Goal: Information Seeking & Learning: Learn about a topic

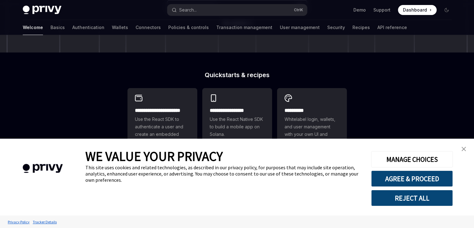
click at [460, 147] on link "close banner" at bounding box center [463, 148] width 12 height 12
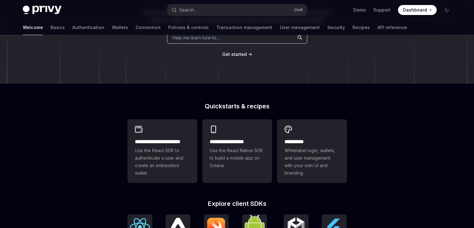
scroll to position [268, 0]
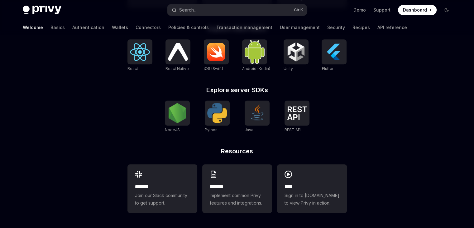
drag, startPoint x: 424, startPoint y: 121, endPoint x: 374, endPoint y: 161, distance: 63.9
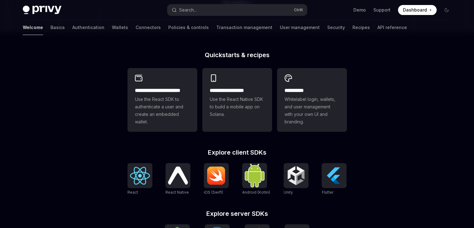
scroll to position [143, 0]
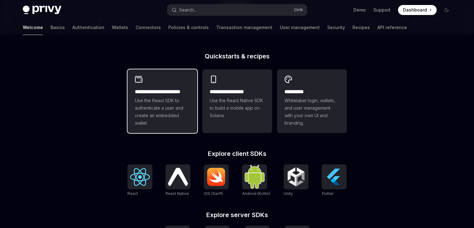
click at [165, 93] on h2 "**********" at bounding box center [162, 91] width 55 height 7
type textarea "*"
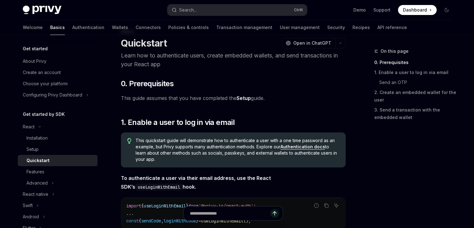
scroll to position [31, 0]
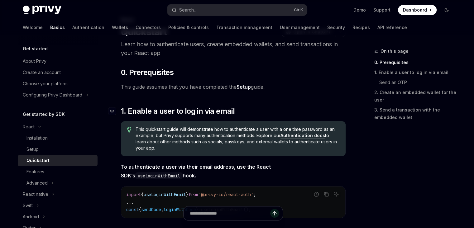
click at [196, 111] on span "1. Enable a user to log in via email" at bounding box center [178, 111] width 114 height 10
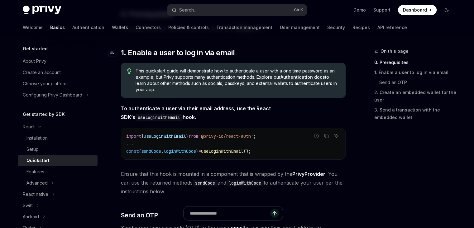
scroll to position [90, 0]
drag, startPoint x: 171, startPoint y: 94, endPoint x: 147, endPoint y: 78, distance: 28.9
click at [147, 78] on span "This quickstart guide will demonstrate how to authenticate a user with a one ti…" at bounding box center [238, 79] width 204 height 25
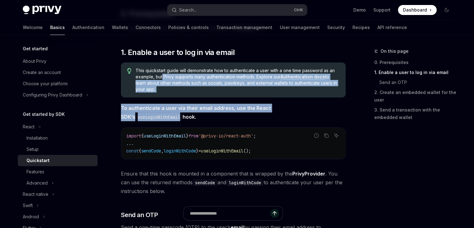
drag, startPoint x: 161, startPoint y: 78, endPoint x: 337, endPoint y: 111, distance: 178.3
click at [319, 97] on div "This quickstart guide will demonstrate how to authenticate a user with a one ti…" at bounding box center [233, 79] width 225 height 35
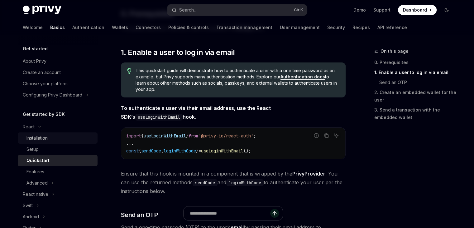
click at [39, 141] on div "Installation" at bounding box center [36, 137] width 21 height 7
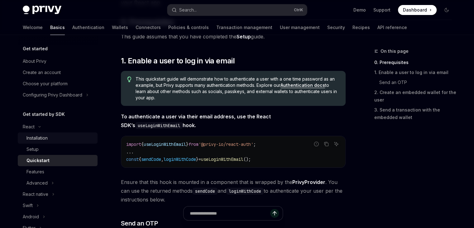
scroll to position [59, 0]
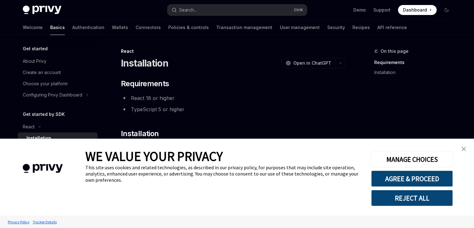
click at [464, 148] on img "close banner" at bounding box center [464, 148] width 4 height 4
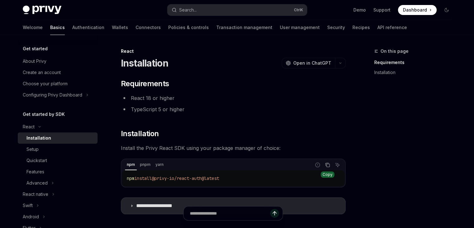
click at [325, 168] on button "Copy the contents from the code block" at bounding box center [327, 164] width 8 height 8
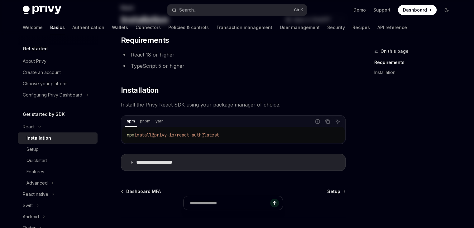
scroll to position [86, 0]
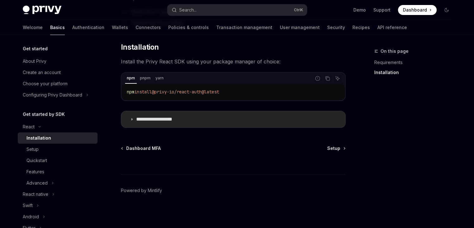
click at [172, 117] on p "**********" at bounding box center [161, 119] width 51 height 6
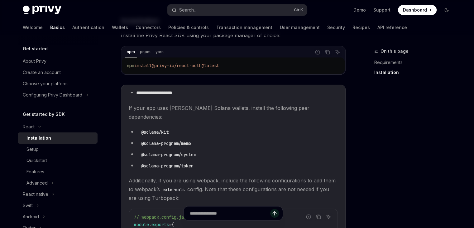
scroll to position [149, 0]
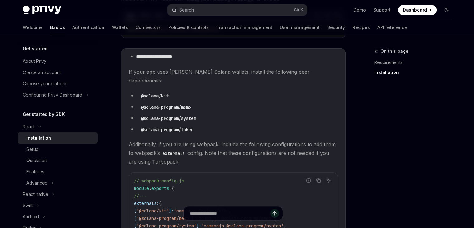
click at [192, 126] on code "@solana-program/token" at bounding box center [167, 129] width 57 height 7
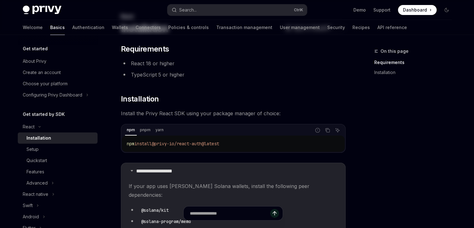
scroll to position [0, 0]
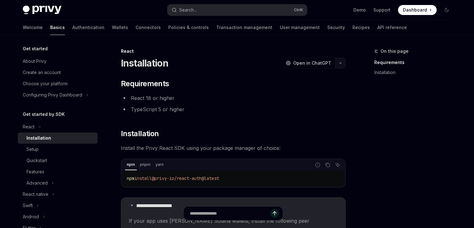
click at [344, 61] on button "button" at bounding box center [340, 63] width 11 height 11
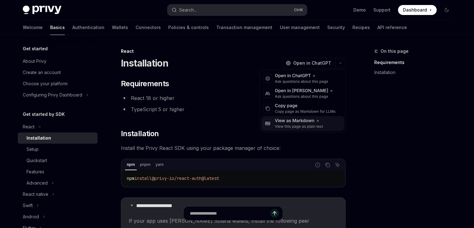
click at [314, 124] on div "View this page as plain text" at bounding box center [299, 126] width 48 height 5
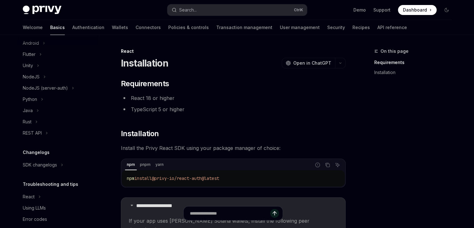
scroll to position [183, 0]
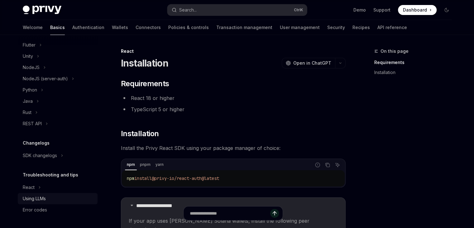
click at [46, 197] on div "Using LLMs" at bounding box center [34, 197] width 23 height 7
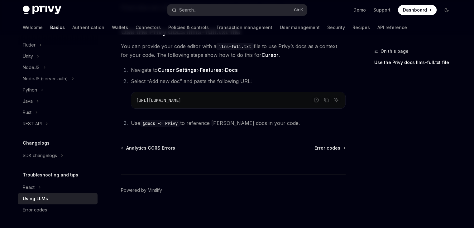
scroll to position [13, 0]
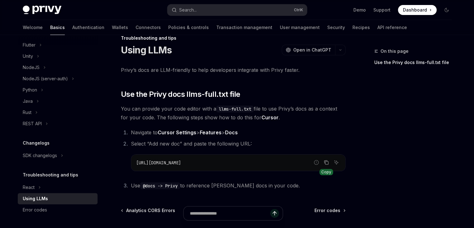
click at [327, 160] on icon "Copy the contents from the code block" at bounding box center [326, 162] width 5 height 5
click at [237, 142] on span "Select “Add new doc” and paste the following URL:" at bounding box center [191, 143] width 121 height 6
click at [234, 159] on code "https://docs.privy.io/llms-full.txt" at bounding box center [238, 162] width 204 height 7
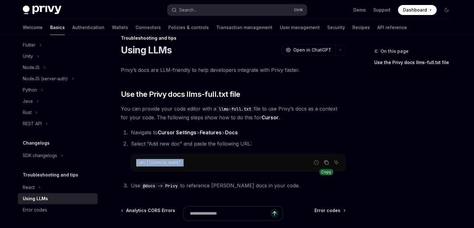
click at [329, 162] on button "Copy the contents from the code block" at bounding box center [326, 162] width 8 height 8
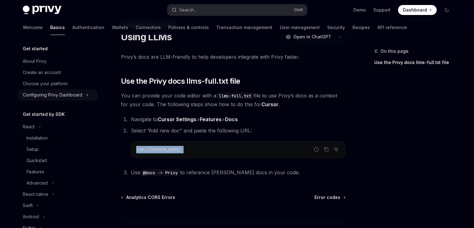
scroll to position [0, 0]
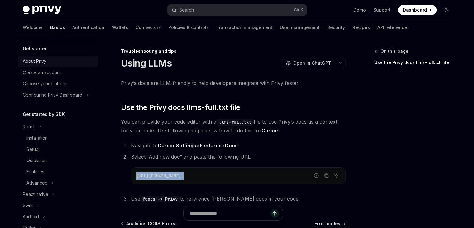
click at [62, 60] on div "About Privy" at bounding box center [58, 60] width 71 height 7
type textarea "*"
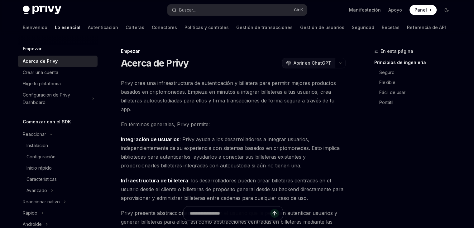
click at [325, 64] on font "Abrir en ChatGPT" at bounding box center [313, 62] width 38 height 5
drag, startPoint x: 411, startPoint y: 129, endPoint x: 424, endPoint y: 227, distance: 98.7
click at [424, 221] on div "En esta página Principios de ingeniería Seguro Flexible Fácil de usar Portátil" at bounding box center [409, 137] width 95 height 180
